Goal: Navigation & Orientation: Find specific page/section

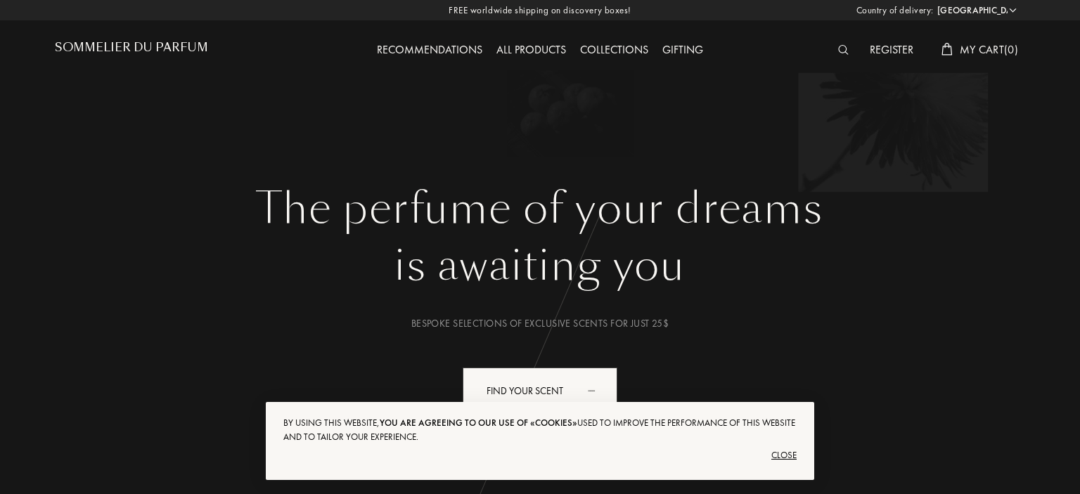
select select "US"
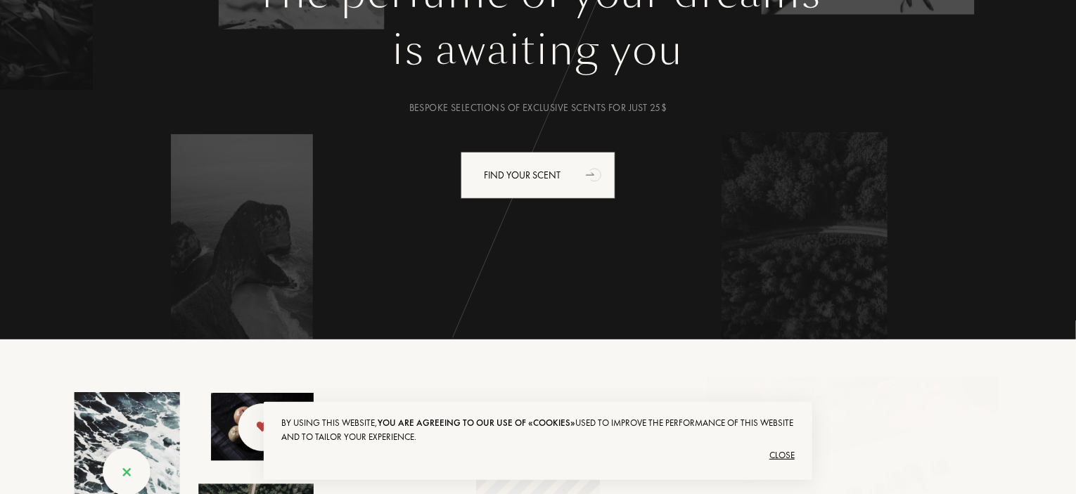
scroll to position [211, 0]
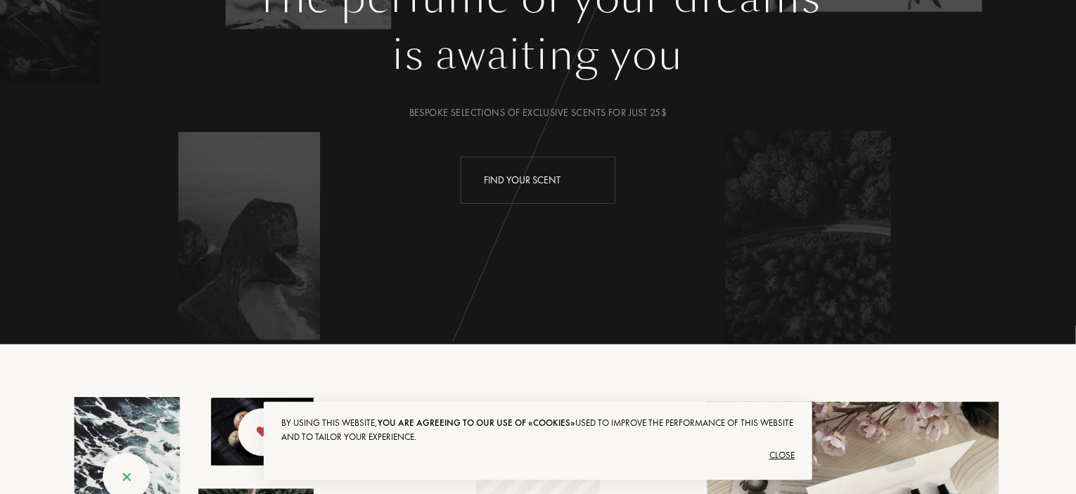
click at [532, 188] on div "Find your scent" at bounding box center [538, 180] width 155 height 47
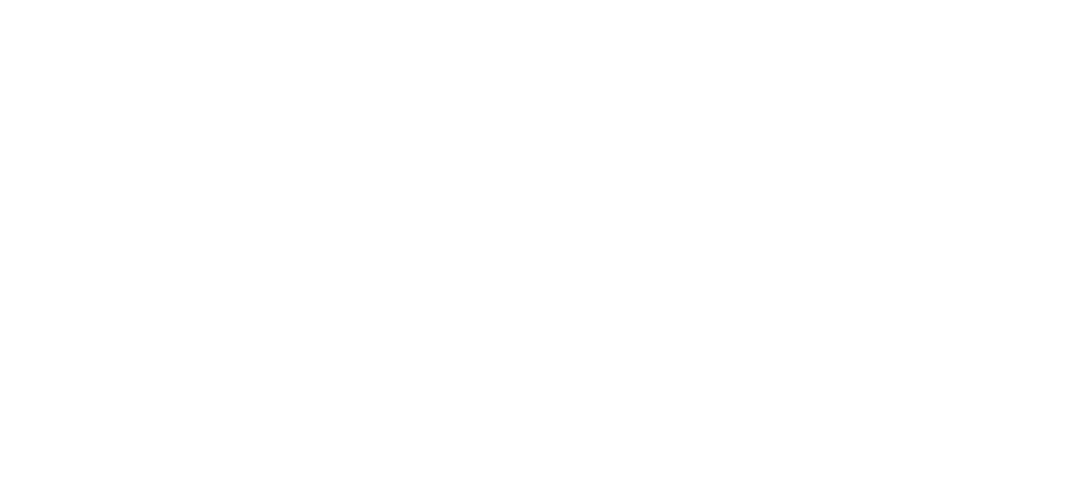
select select "US"
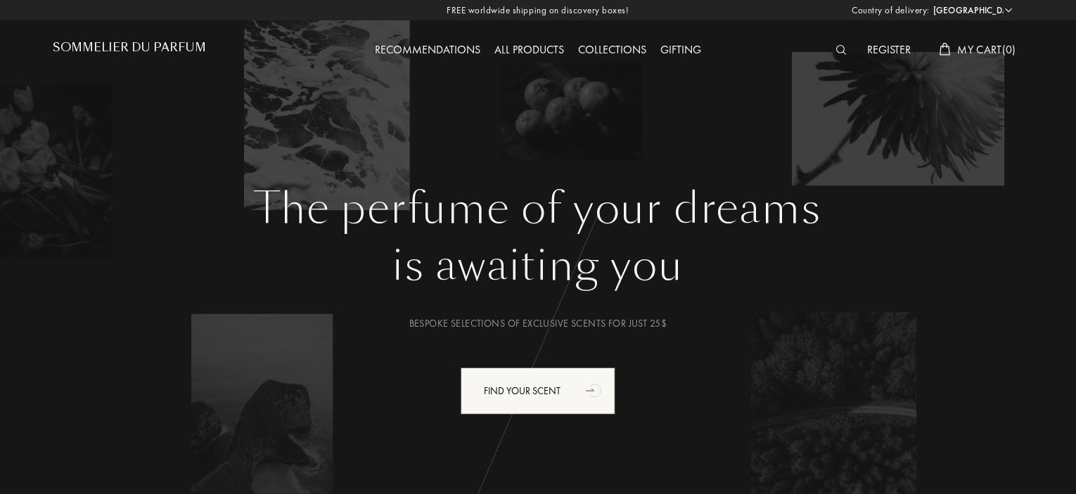
click at [838, 47] on img at bounding box center [841, 50] width 11 height 10
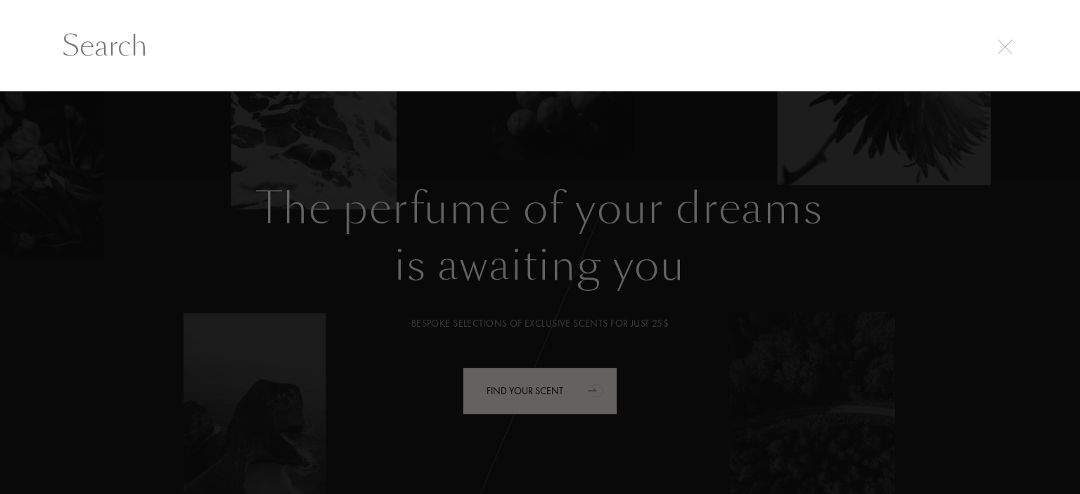
click at [511, 64] on input "text" at bounding box center [540, 46] width 1012 height 42
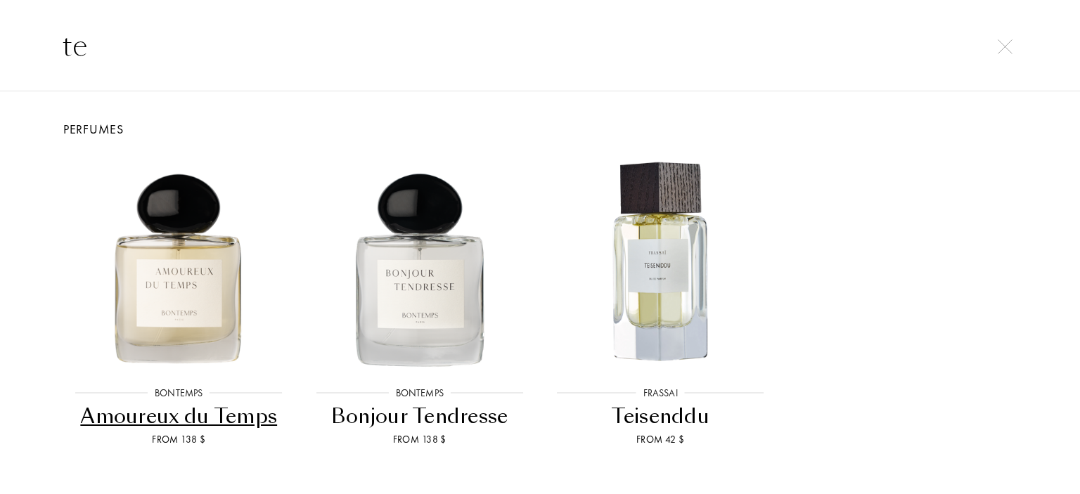
type input "te"
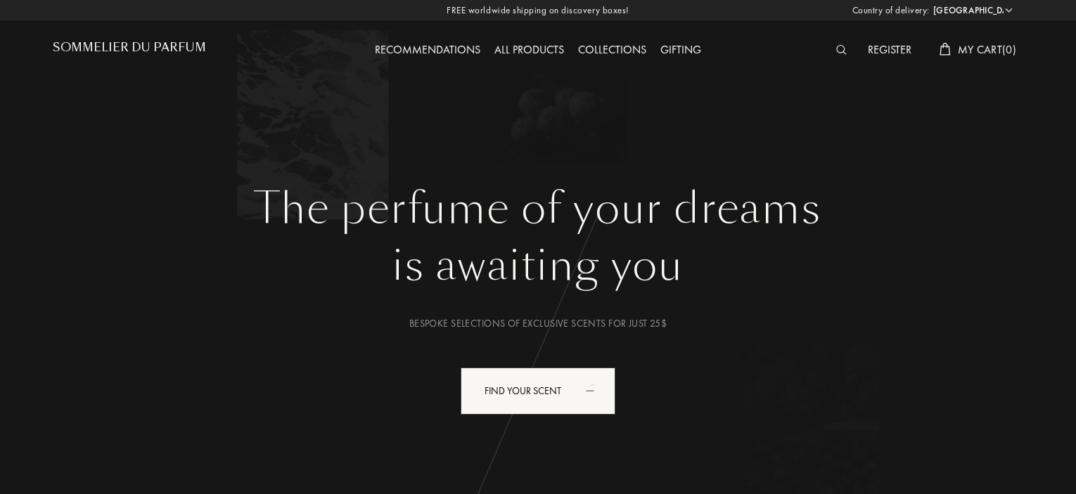
select select "US"
